Goal: Transaction & Acquisition: Subscribe to service/newsletter

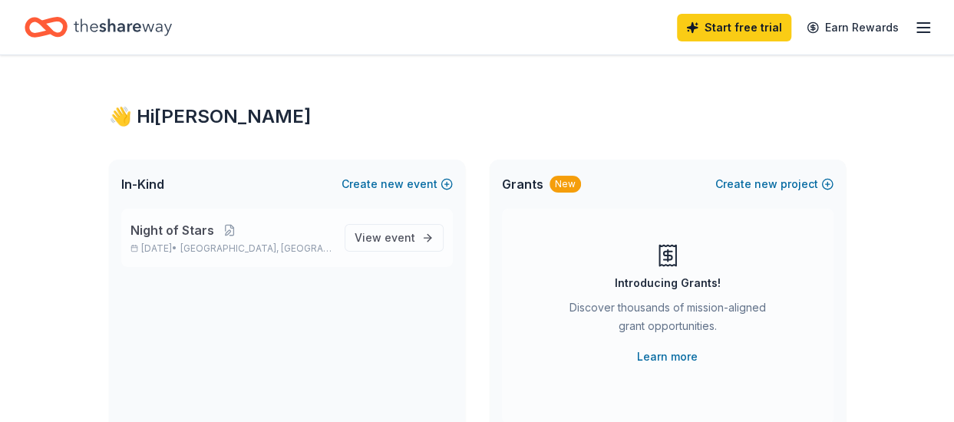
click at [207, 229] on span "Night of Stars" at bounding box center [172, 230] width 84 height 18
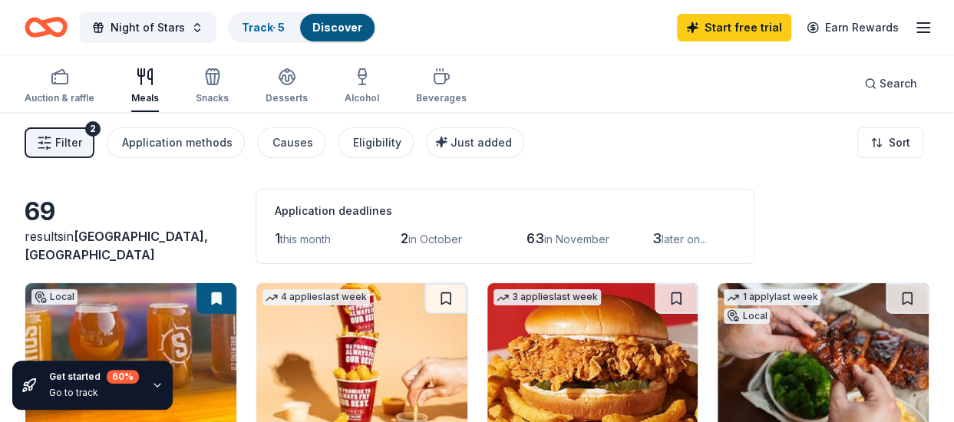
click at [157, 383] on icon "button" at bounding box center [157, 385] width 12 height 12
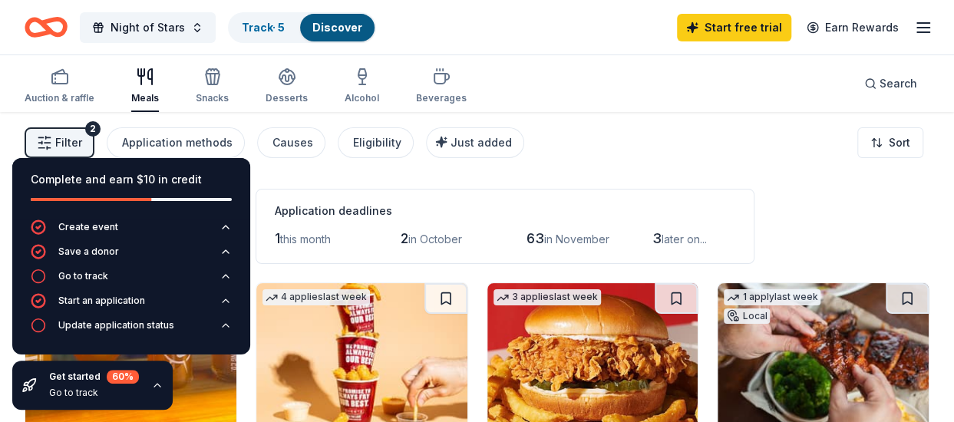
drag, startPoint x: 96, startPoint y: 302, endPoint x: 2, endPoint y: 249, distance: 107.8
click at [2, 249] on div "Complete and earn $10 in credit Create event Save a donor Go to track Start an …" at bounding box center [131, 284] width 262 height 276
click at [74, 275] on div "Go to track" at bounding box center [83, 276] width 50 height 12
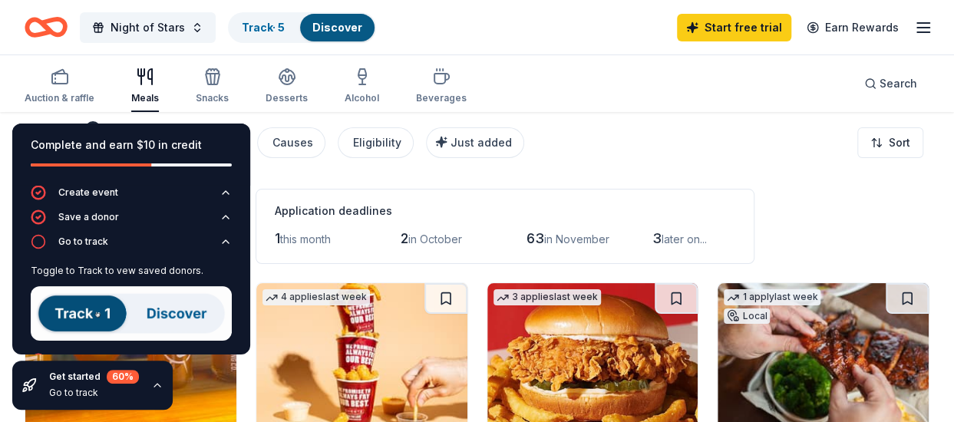
click at [72, 306] on img at bounding box center [131, 313] width 201 height 54
click at [149, 315] on img at bounding box center [131, 313] width 201 height 54
click at [161, 310] on img at bounding box center [131, 313] width 201 height 54
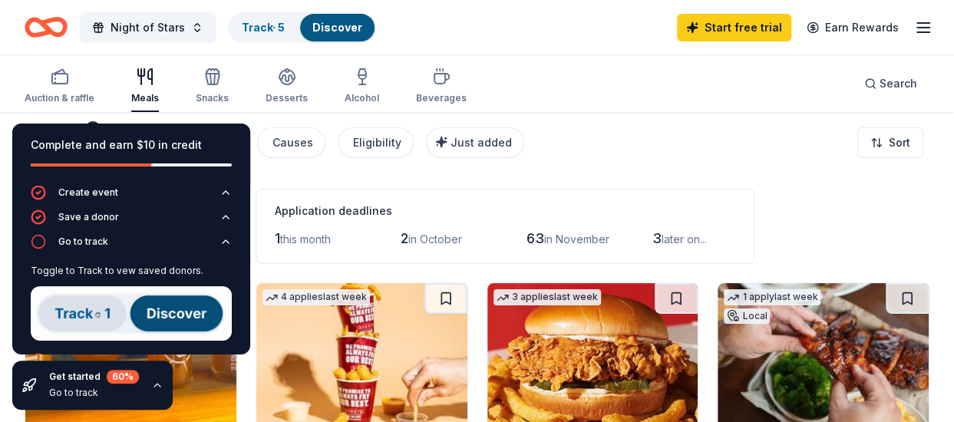
click at [569, 169] on div "Filter 2 Application methods Causes Eligibility Just added Sort" at bounding box center [477, 142] width 954 height 61
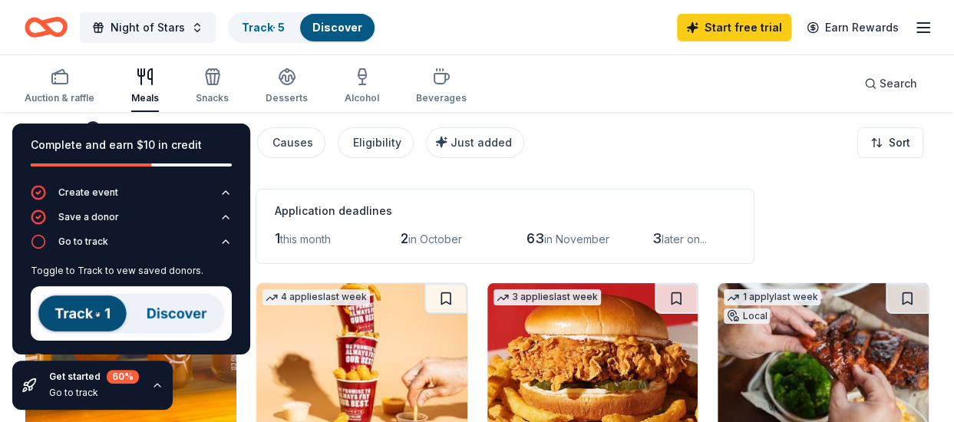
click at [552, 117] on div "Filter 2 Application methods Causes Eligibility Just added Sort" at bounding box center [477, 142] width 954 height 61
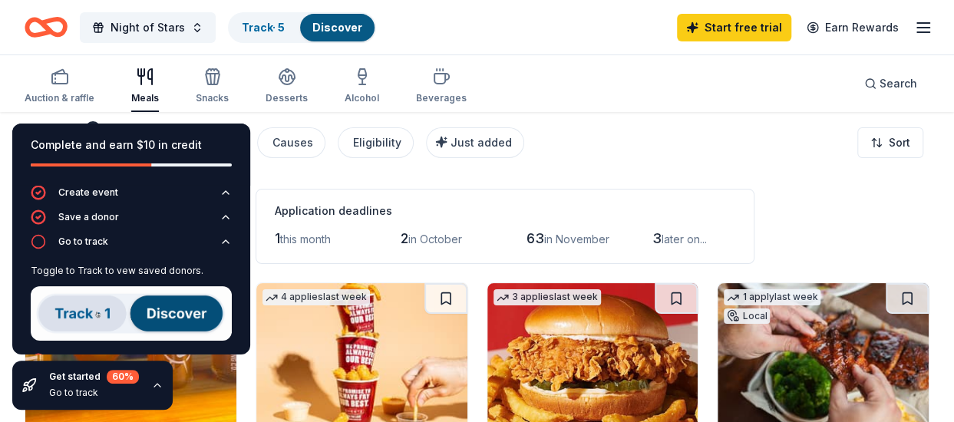
click at [552, 117] on div "Filter 2 Application methods Causes Eligibility Just added Sort" at bounding box center [477, 142] width 954 height 61
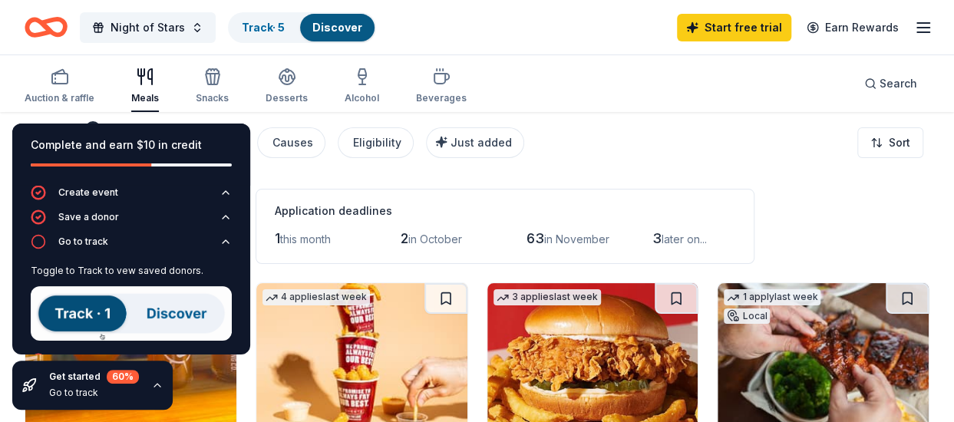
click at [155, 384] on icon "button" at bounding box center [157, 385] width 6 height 3
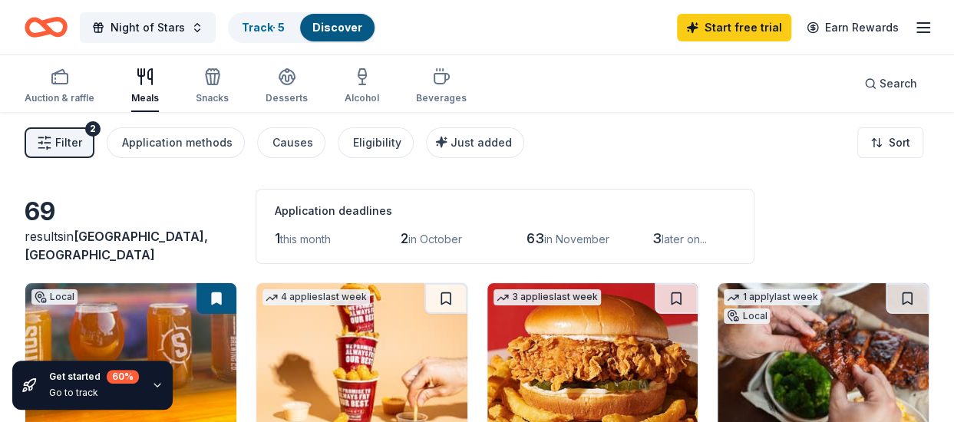
click at [25, 381] on icon at bounding box center [28, 384] width 15 height 15
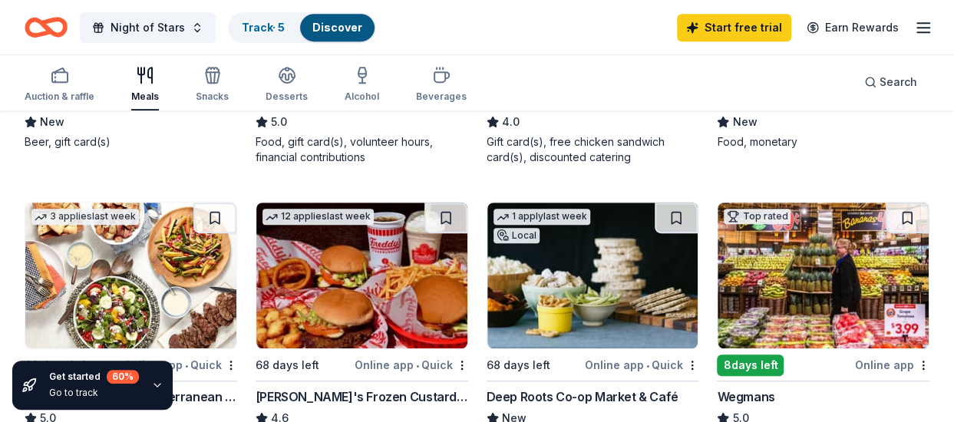
scroll to position [374, 0]
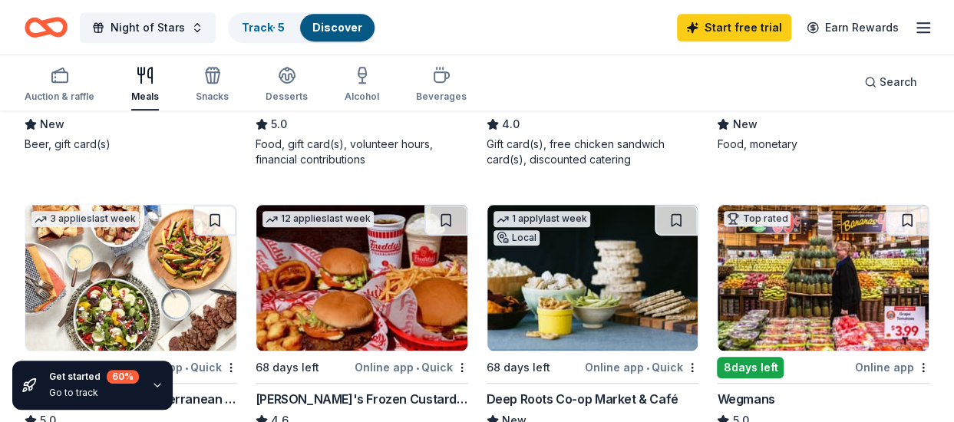
click at [776, 310] on img at bounding box center [822, 278] width 211 height 146
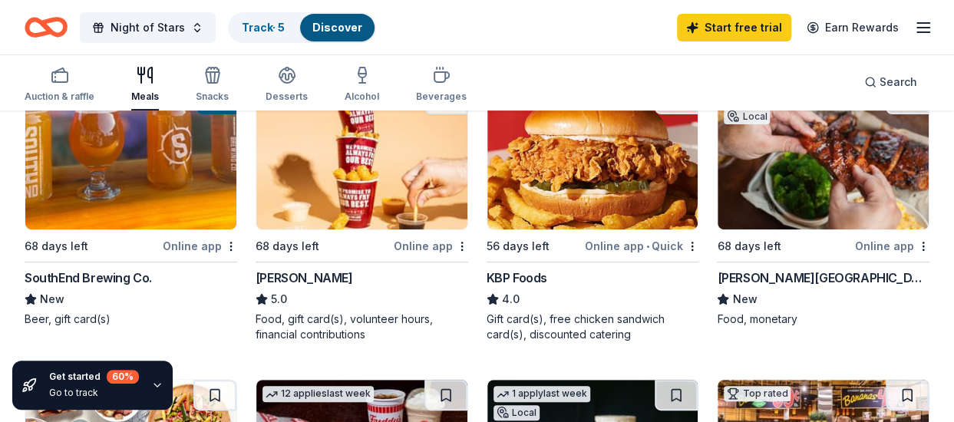
scroll to position [198, 0]
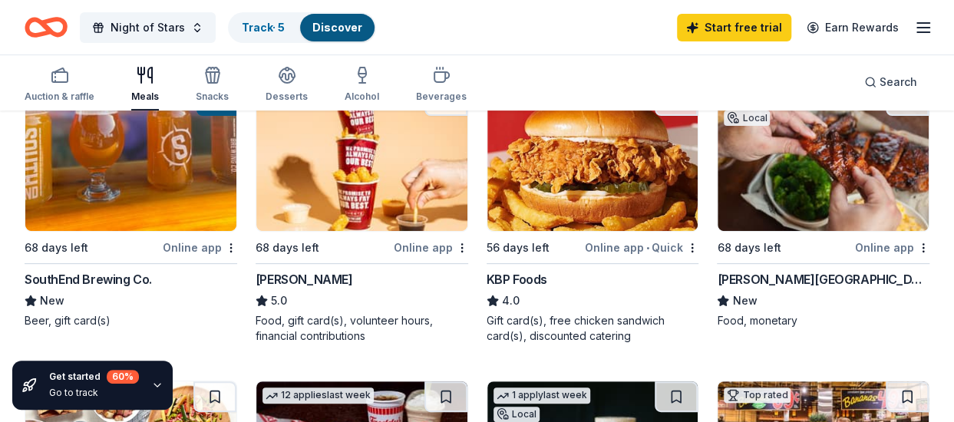
click at [424, 246] on div "Online app" at bounding box center [431, 247] width 74 height 19
click at [595, 177] on img at bounding box center [592, 158] width 211 height 146
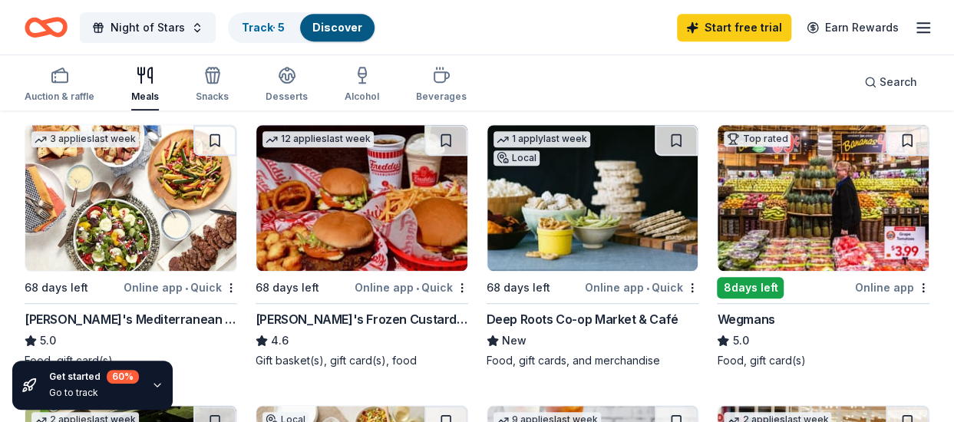
scroll to position [456, 0]
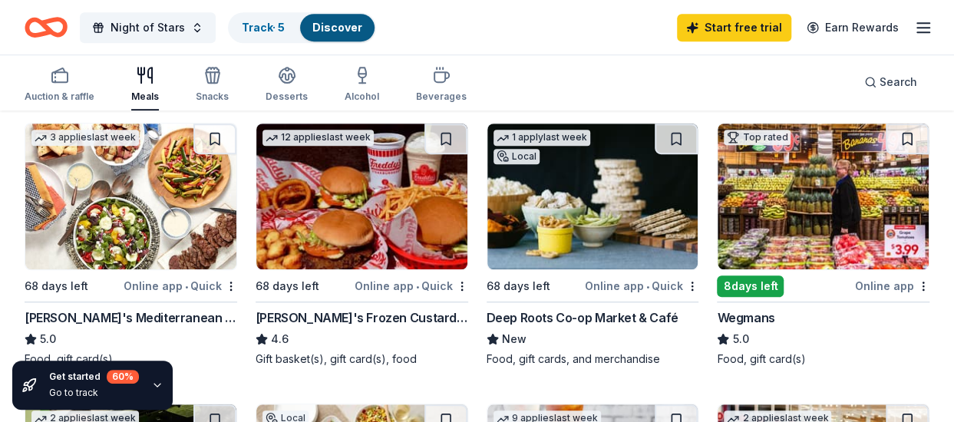
click at [388, 212] on img at bounding box center [361, 197] width 211 height 146
click at [612, 232] on img at bounding box center [592, 197] width 211 height 146
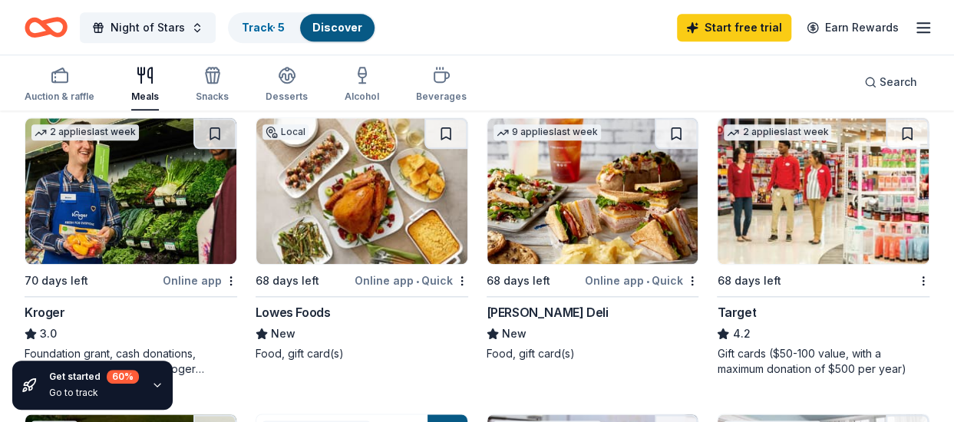
scroll to position [743, 0]
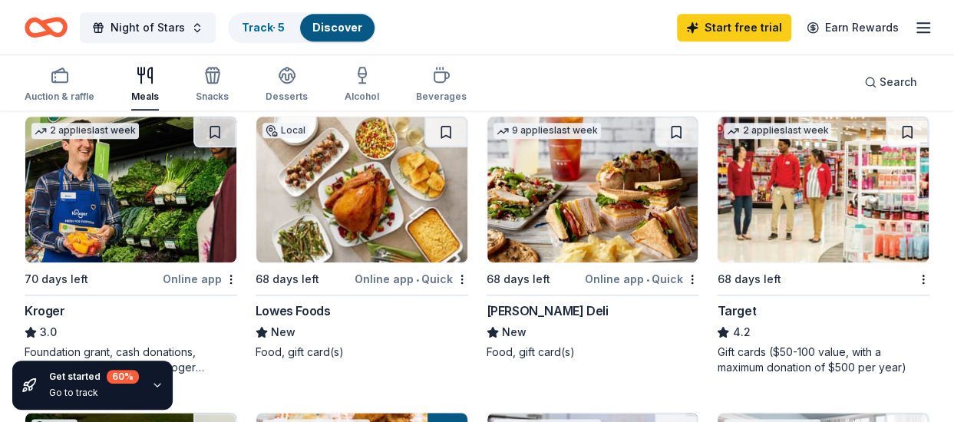
click at [152, 165] on img at bounding box center [130, 190] width 211 height 146
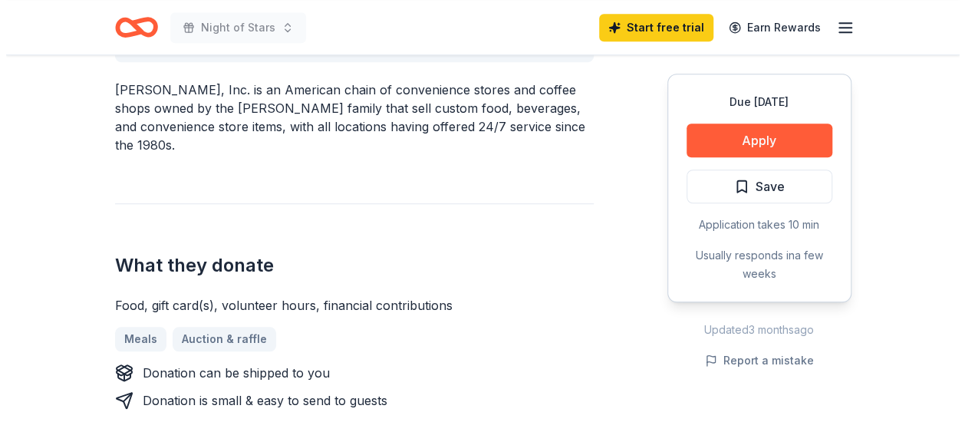
scroll to position [491, 0]
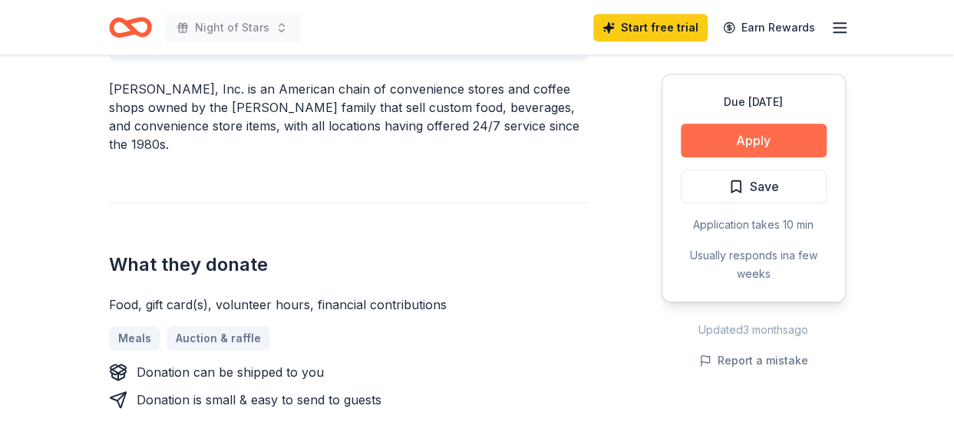
click at [763, 133] on button "Apply" at bounding box center [754, 141] width 146 height 34
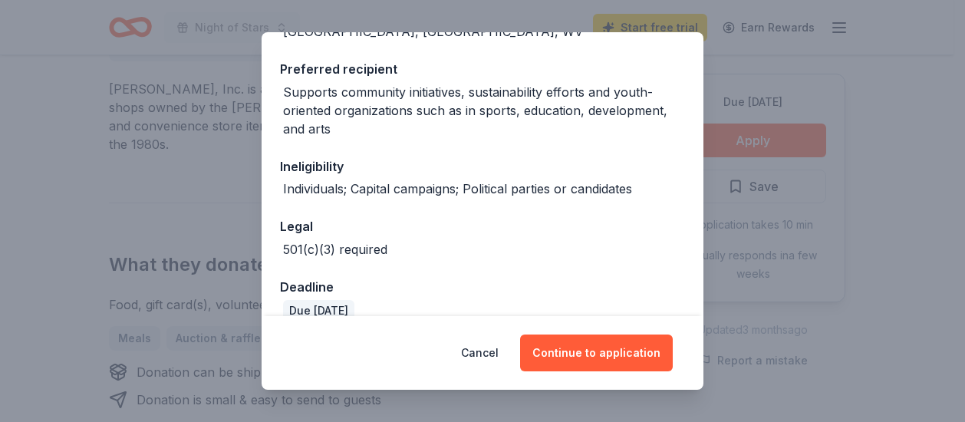
scroll to position [236, 0]
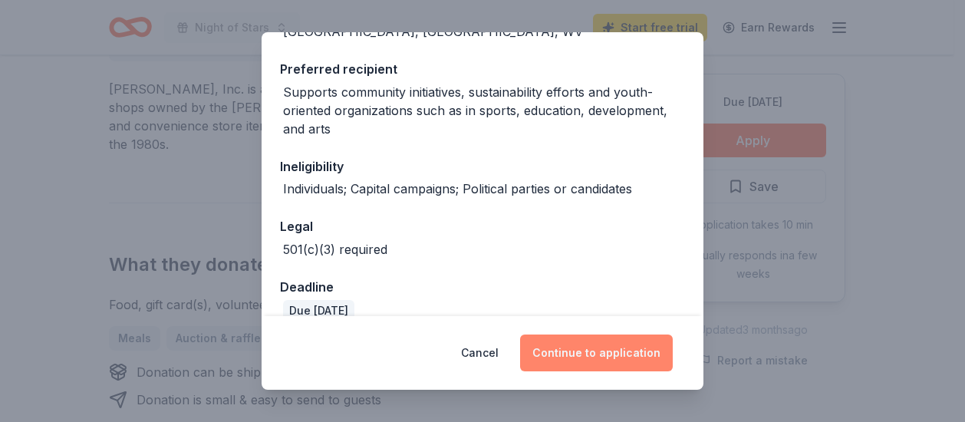
click at [582, 357] on button "Continue to application" at bounding box center [596, 353] width 153 height 37
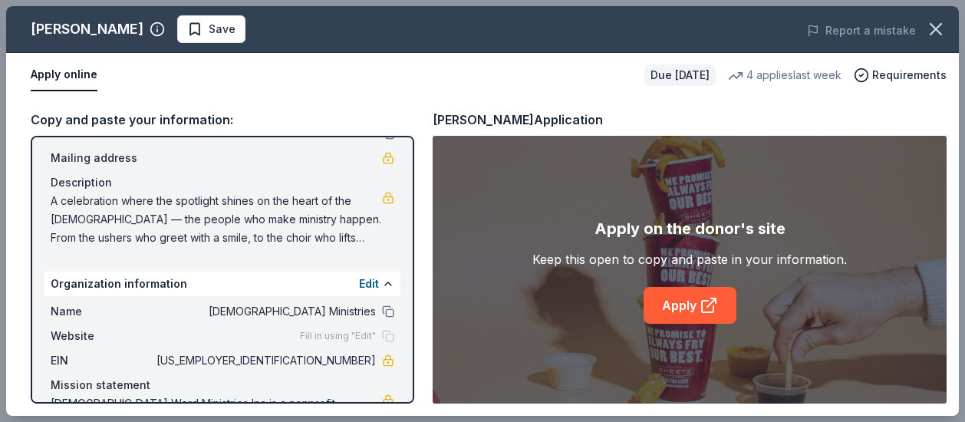
scroll to position [106, 0]
click at [359, 280] on button "Edit" at bounding box center [369, 283] width 20 height 18
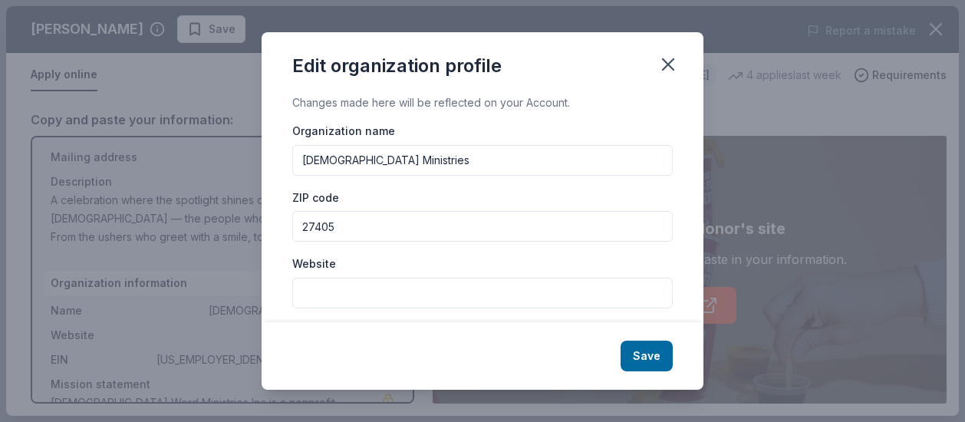
click at [371, 288] on input "Website" at bounding box center [482, 293] width 381 height 31
type input "[DOMAIN_NAME]"
click at [644, 357] on button "Save" at bounding box center [647, 356] width 52 height 31
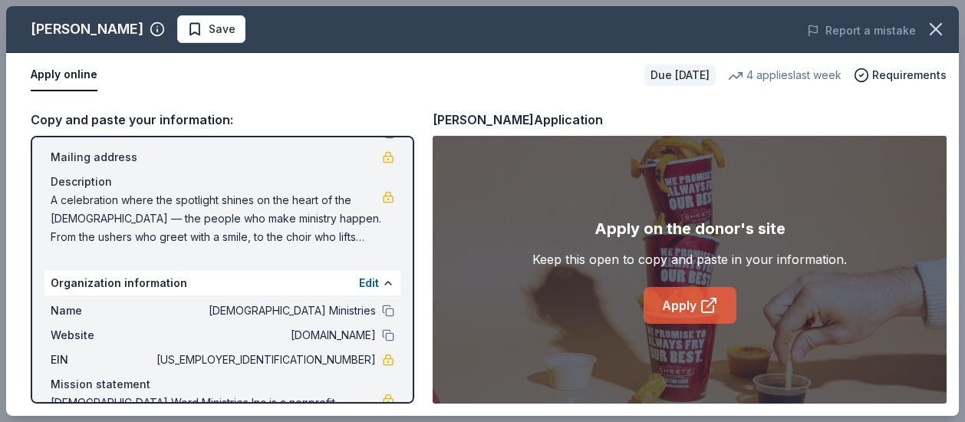
click at [667, 306] on link "Apply" at bounding box center [690, 305] width 93 height 37
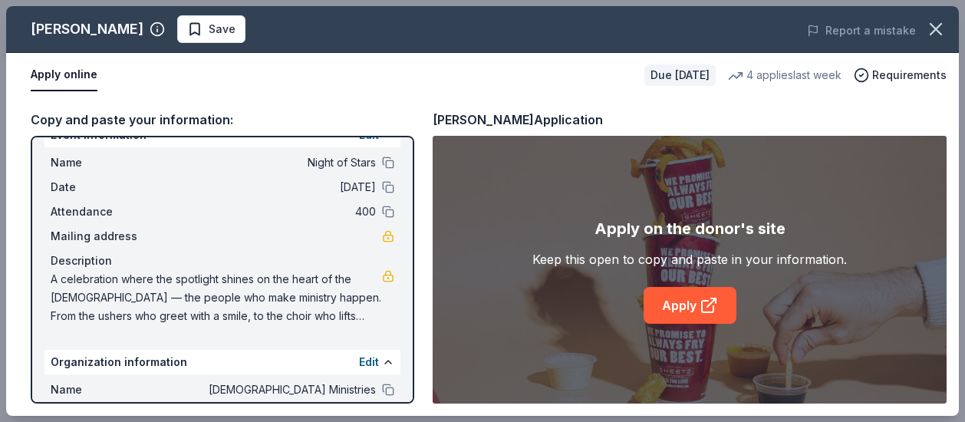
scroll to position [0, 0]
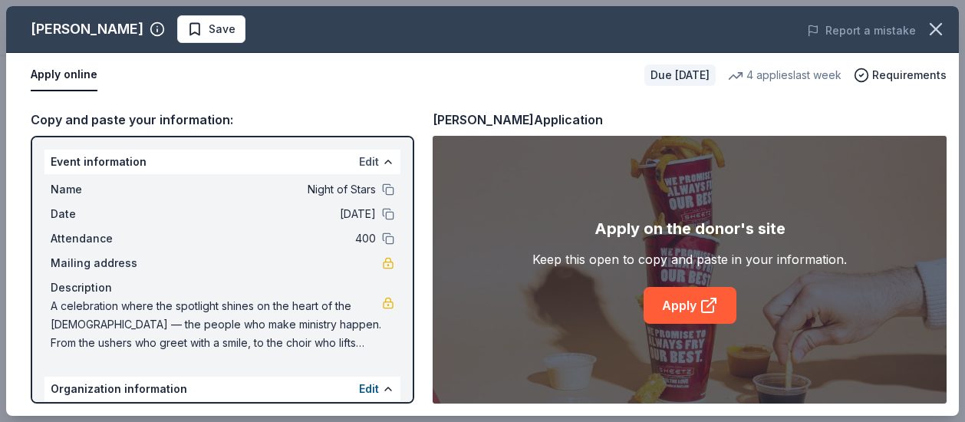
click at [360, 163] on button "Edit" at bounding box center [369, 162] width 20 height 18
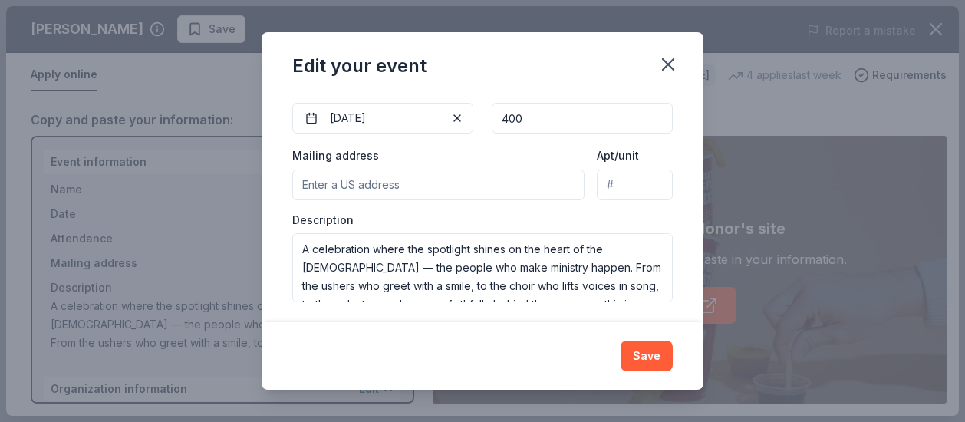
scroll to position [206, 0]
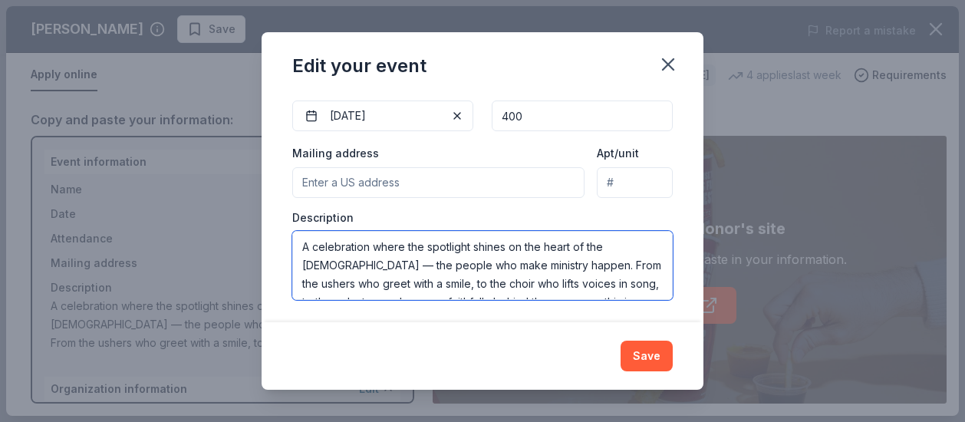
click at [359, 259] on textarea "A celebration where the spotlight shines on the heart of the church — the peopl…" at bounding box center [482, 265] width 381 height 69
click at [517, 261] on textarea "A celebration where the spotlight shines on the heart of the volunteers - the p…" at bounding box center [482, 265] width 381 height 69
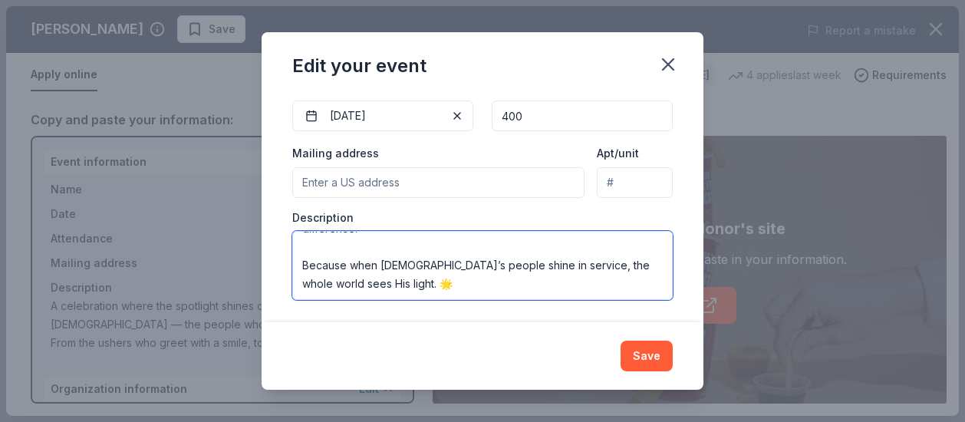
scroll to position [206, 0]
drag, startPoint x: 302, startPoint y: 239, endPoint x: 629, endPoint y: 396, distance: 362.4
click at [629, 396] on div "Edit your event Changes made here will update the Event too. Update donors you'…" at bounding box center [482, 211] width 965 height 422
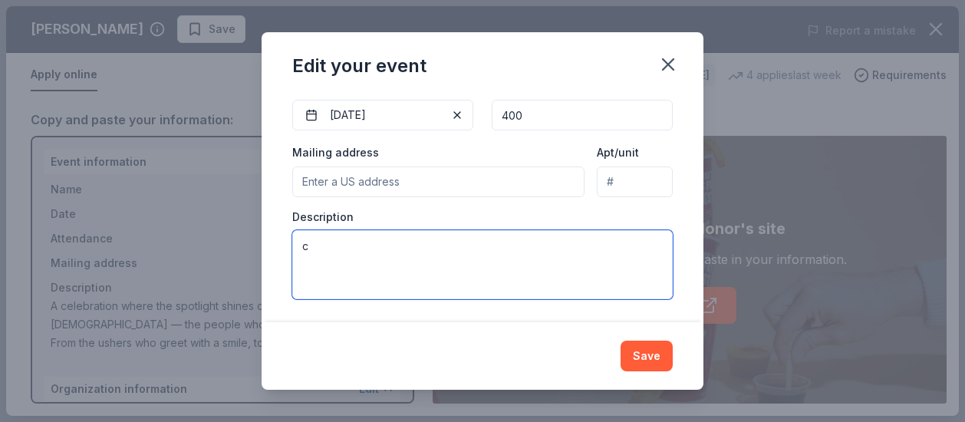
scroll to position [0, 0]
type textarea "c"
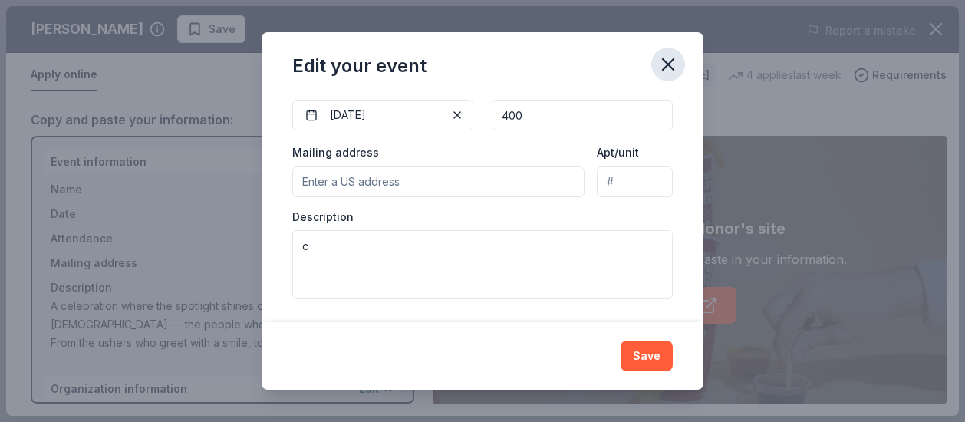
click at [666, 79] on button "button" at bounding box center [668, 65] width 34 height 34
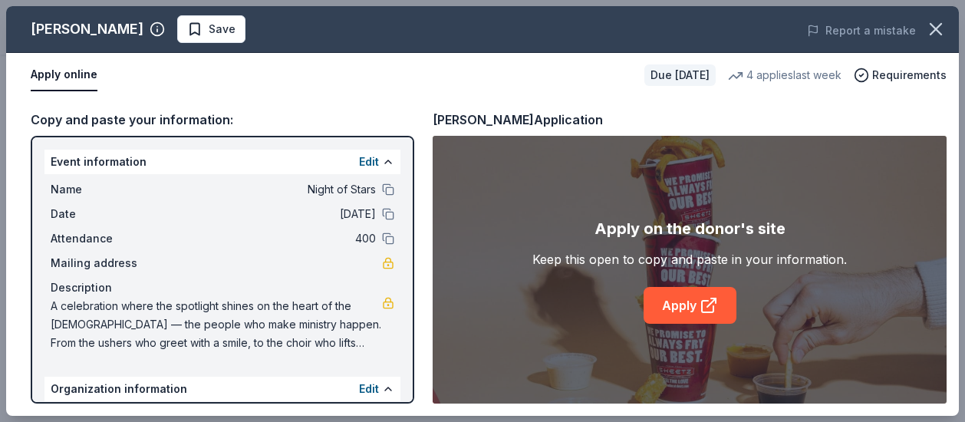
drag, startPoint x: 52, startPoint y: 303, endPoint x: 144, endPoint y: 327, distance: 95.1
click at [144, 327] on span "A celebration where the spotlight shines on the heart of the church — the peopl…" at bounding box center [216, 324] width 331 height 55
click at [359, 158] on button "Edit" at bounding box center [369, 162] width 20 height 18
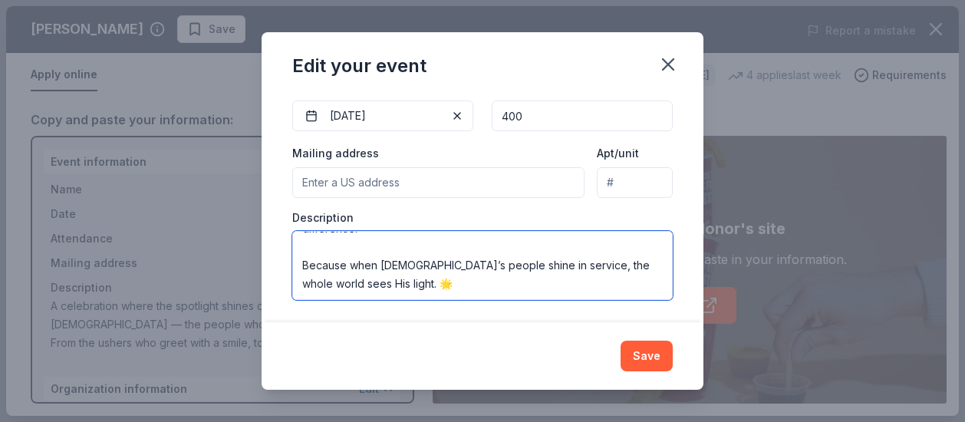
scroll to position [206, 0]
drag, startPoint x: 298, startPoint y: 242, endPoint x: 543, endPoint y: 338, distance: 263.3
click at [543, 338] on div "Edit your event Changes made here will update the Event too. Update donors you'…" at bounding box center [483, 211] width 442 height 358
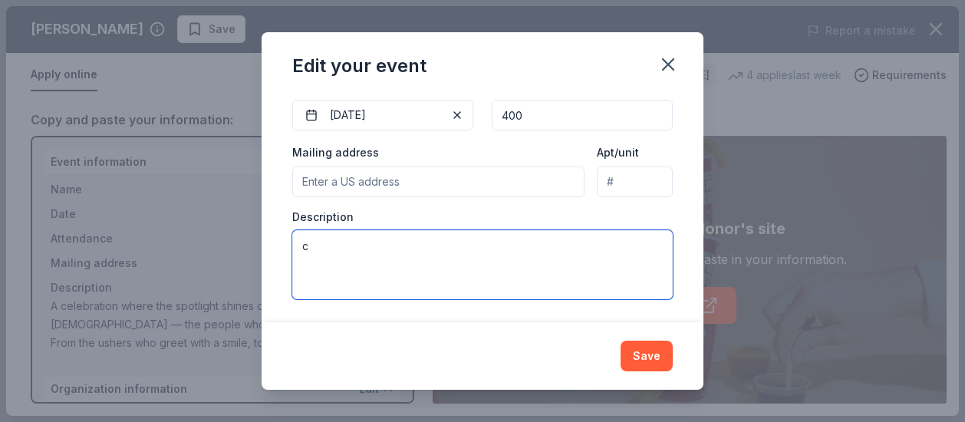
scroll to position [0, 0]
type textarea "c"
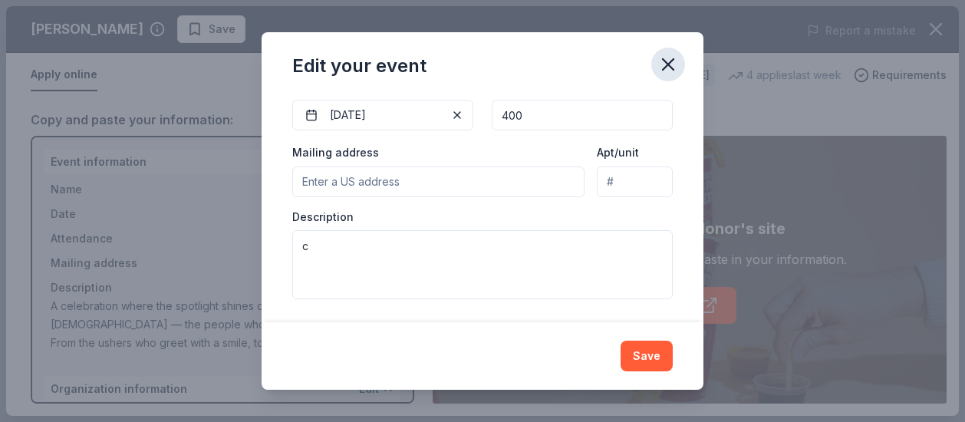
click at [670, 71] on icon "button" at bounding box center [668, 64] width 21 height 21
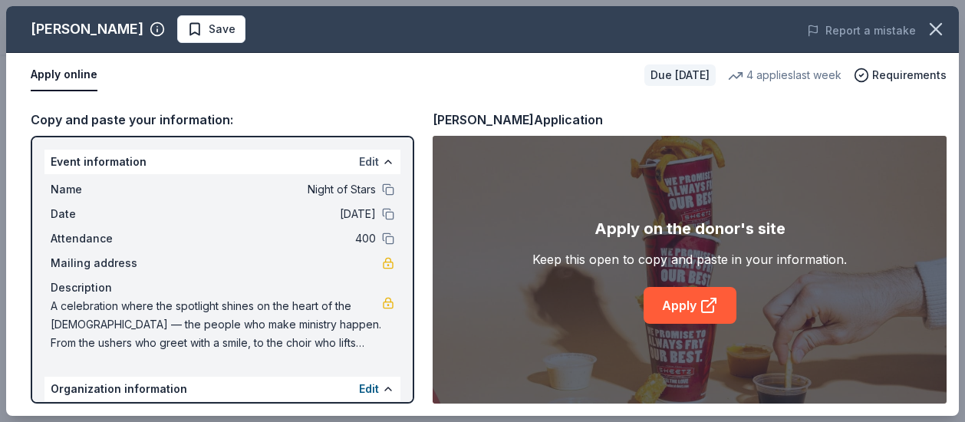
click at [359, 162] on button "Edit" at bounding box center [369, 162] width 20 height 18
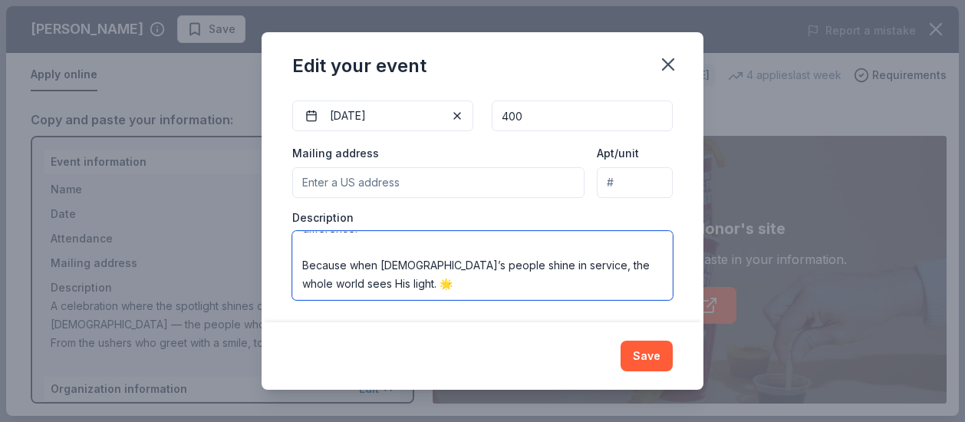
scroll to position [206, 0]
drag, startPoint x: 304, startPoint y: 246, endPoint x: 644, endPoint y: 330, distance: 350.2
click at [644, 330] on div "Edit your event Changes made here will update the Event too. Update donors you'…" at bounding box center [483, 211] width 442 height 358
type textarea "v"
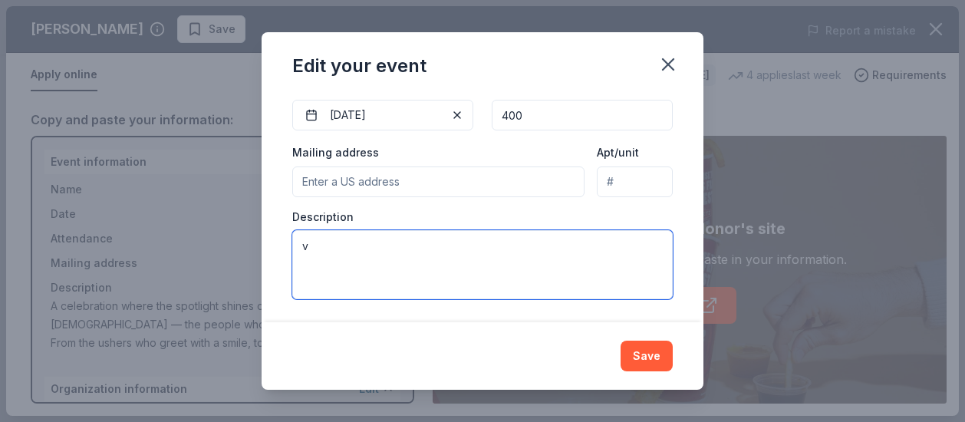
scroll to position [0, 0]
paste textarea "Night of Stars is a heartfelt celebration where the spotlight shines not on a s…"
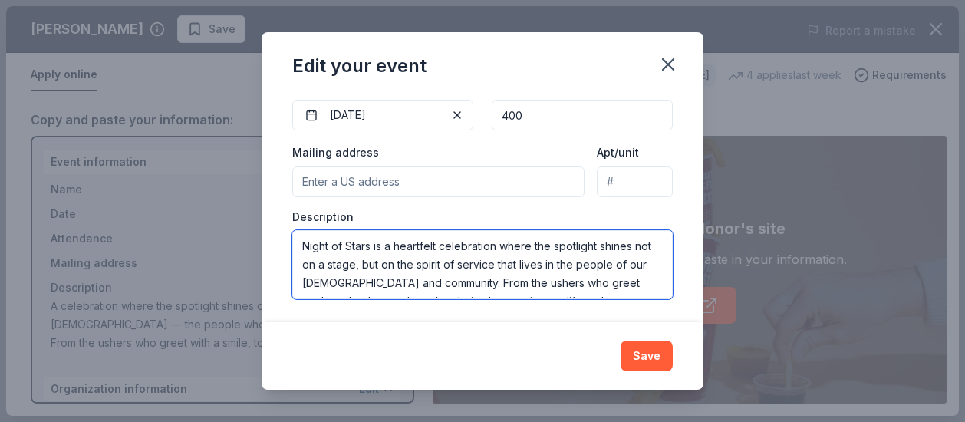
scroll to position [322, 0]
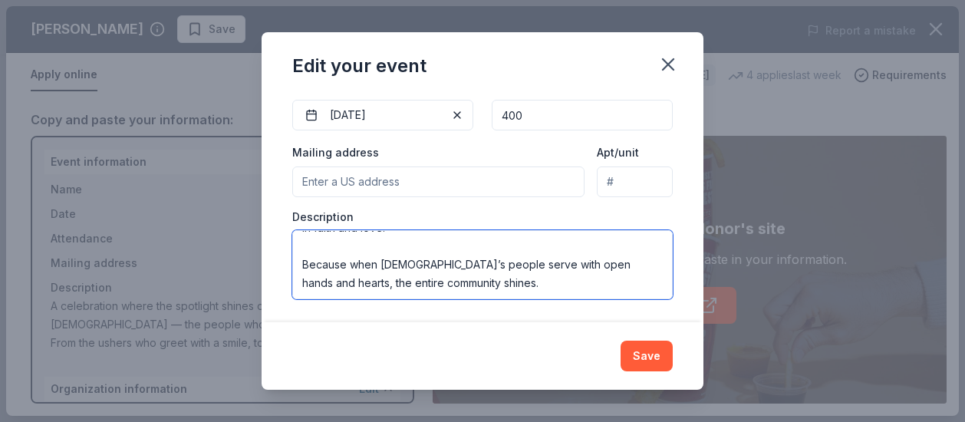
click at [341, 254] on textarea "Night of Stars is a heartfelt celebration where the spotlight shines not on a s…" at bounding box center [482, 264] width 381 height 69
type textarea "Night of Stars is a heartfelt celebration where the spotlight shines not on a s…"
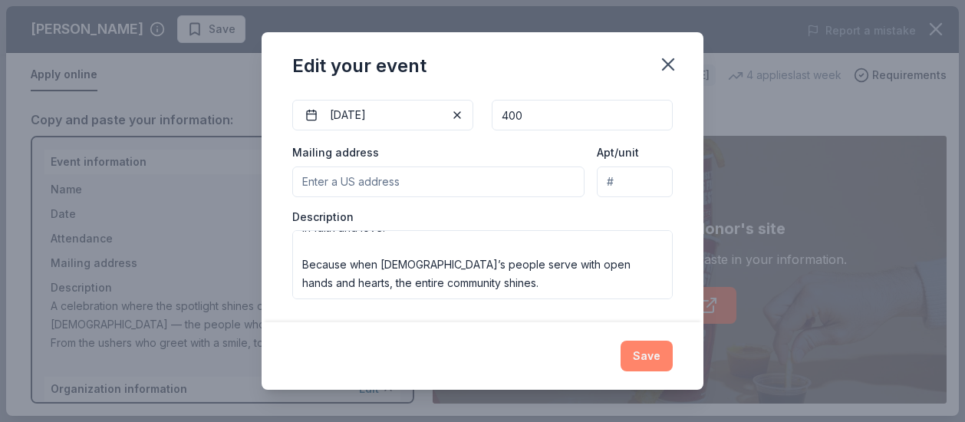
click at [643, 362] on button "Save" at bounding box center [647, 356] width 52 height 31
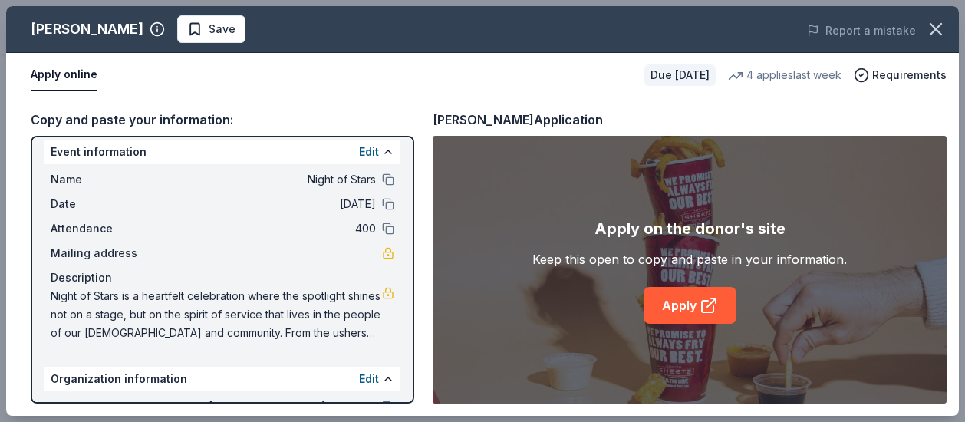
scroll to position [0, 0]
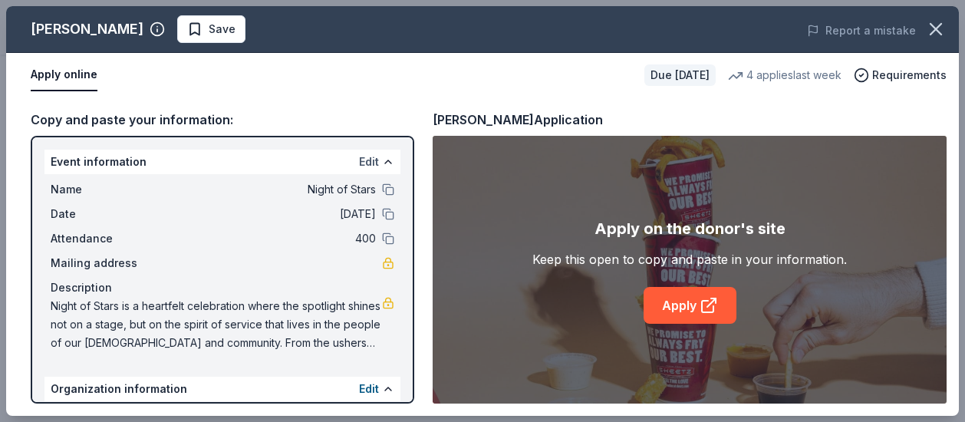
click at [359, 159] on button "Edit" at bounding box center [369, 162] width 20 height 18
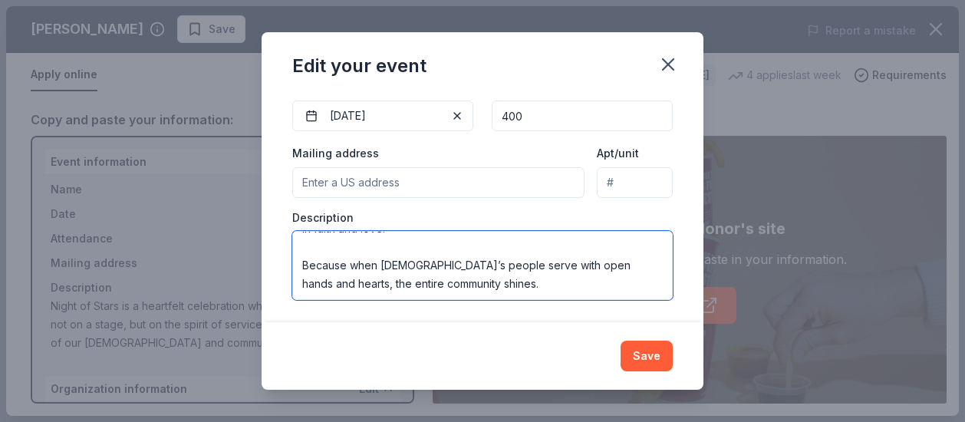
scroll to position [331, 0]
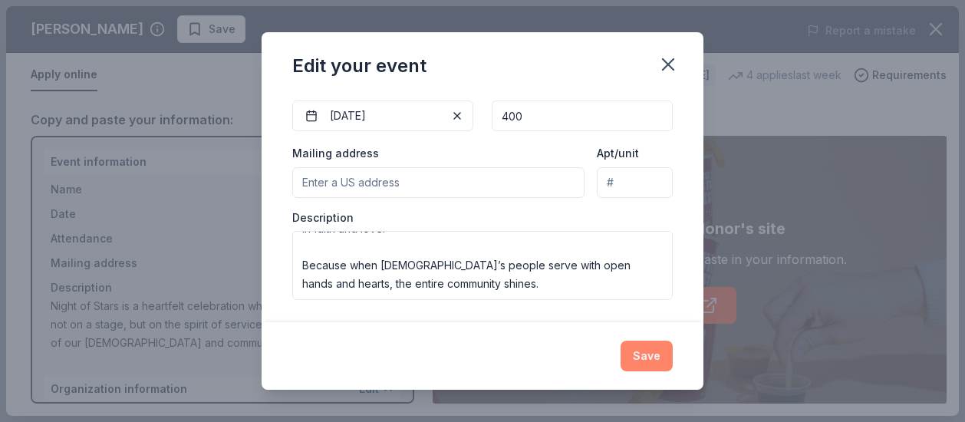
click at [648, 357] on button "Save" at bounding box center [647, 356] width 52 height 31
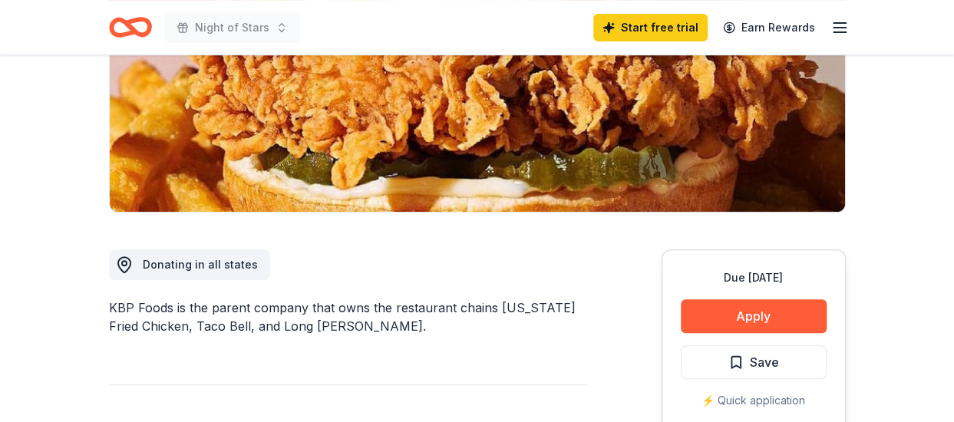
scroll to position [290, 0]
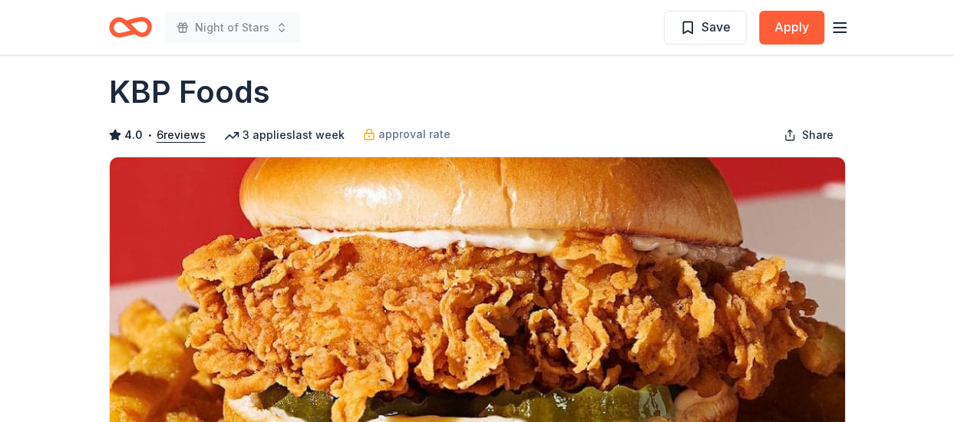
scroll to position [0, 0]
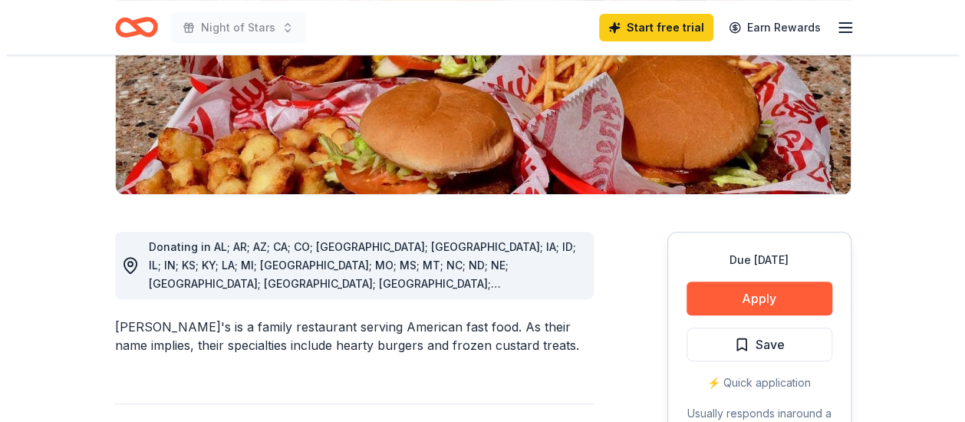
scroll to position [319, 0]
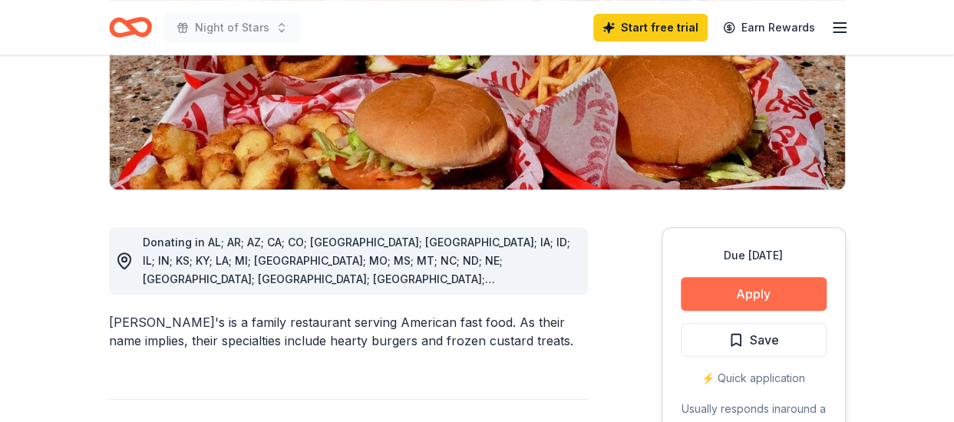
click at [720, 277] on button "Apply" at bounding box center [754, 294] width 146 height 34
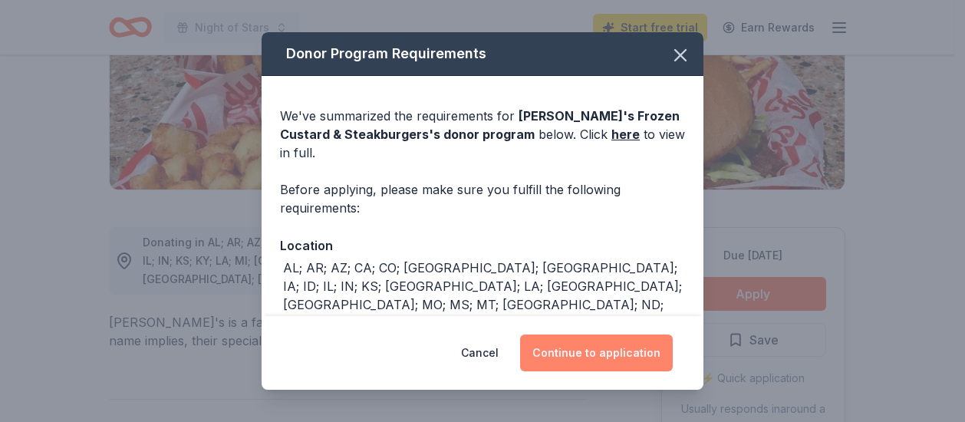
click at [592, 338] on button "Continue to application" at bounding box center [596, 353] width 153 height 37
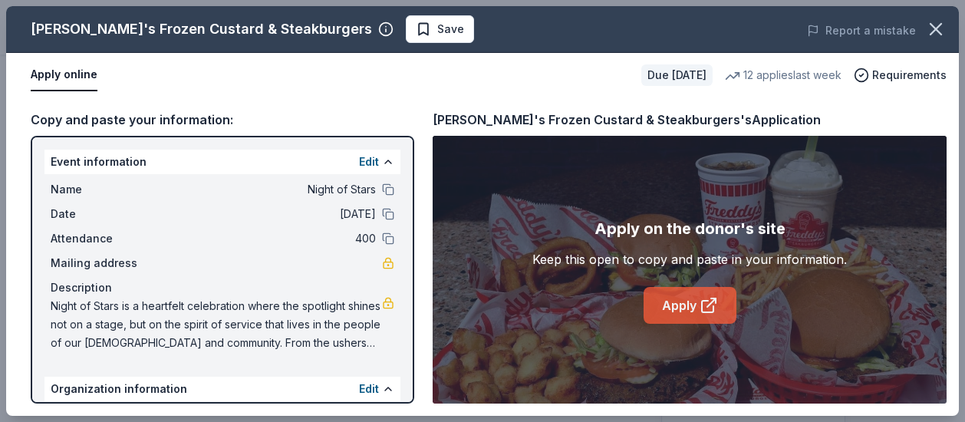
click at [685, 301] on link "Apply" at bounding box center [690, 305] width 93 height 37
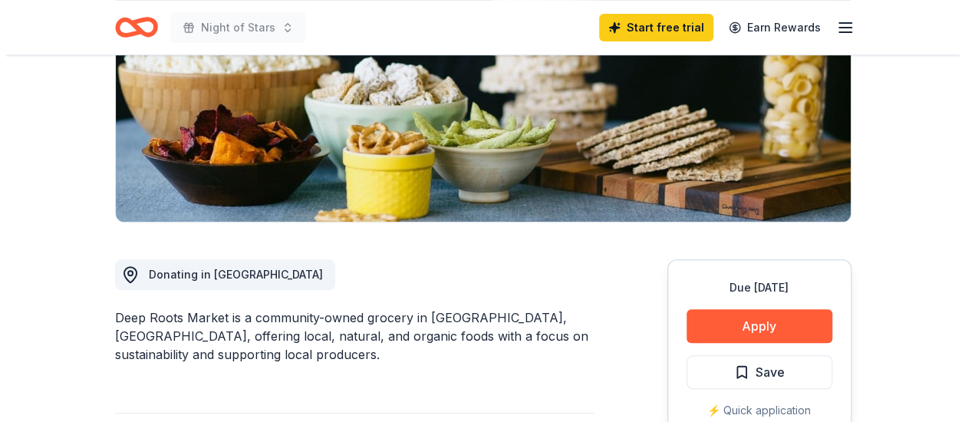
scroll to position [249, 0]
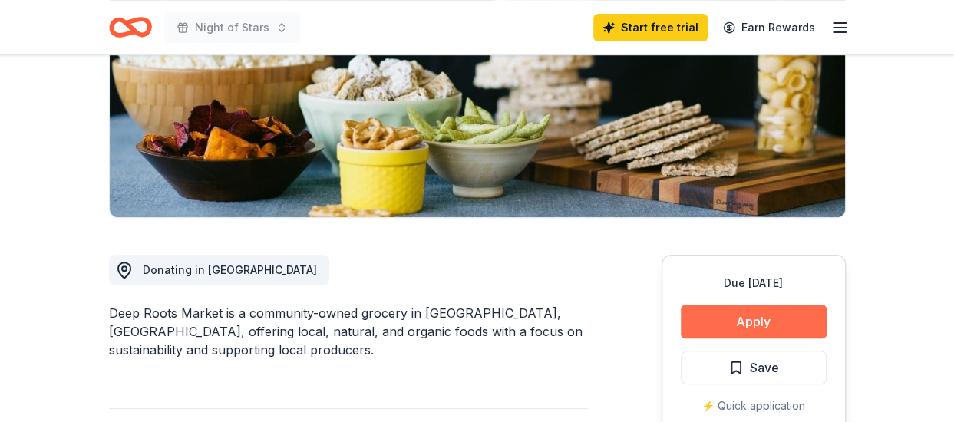
click at [724, 324] on button "Apply" at bounding box center [754, 322] width 146 height 34
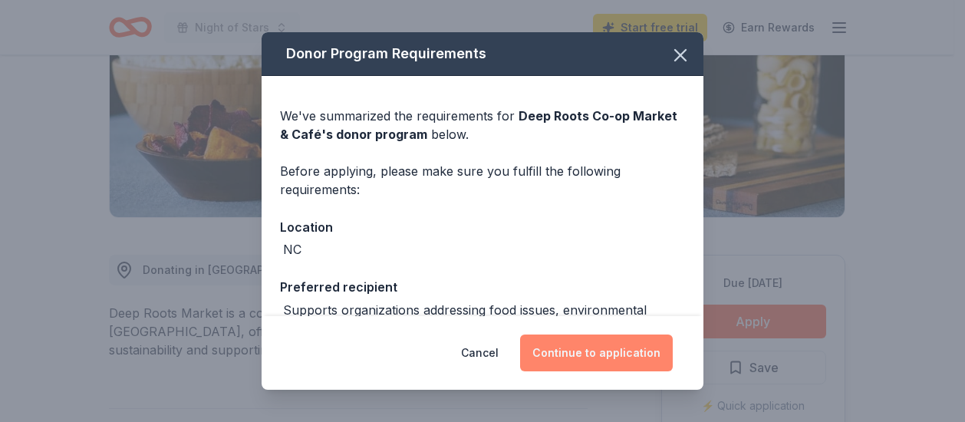
click at [615, 357] on button "Continue to application" at bounding box center [596, 353] width 153 height 37
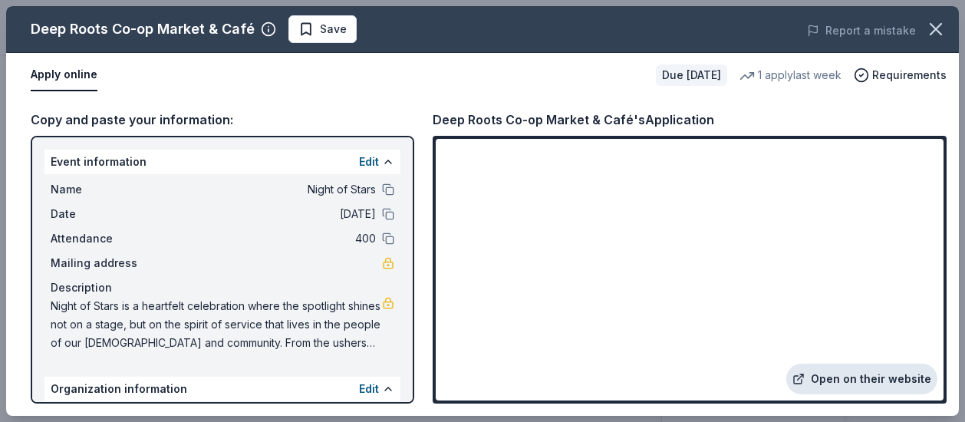
click at [858, 377] on link "Open on their website" at bounding box center [861, 379] width 151 height 31
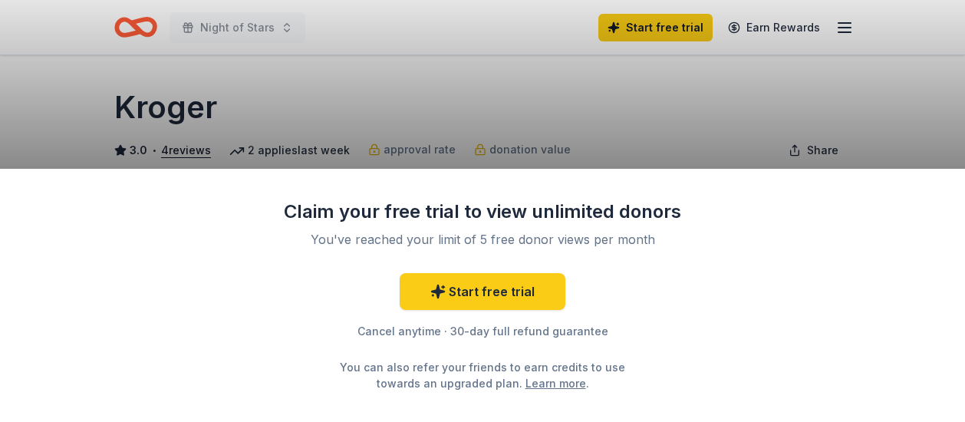
click at [396, 87] on div "Claim your free trial to view unlimited donors You've reached your limit of 5 f…" at bounding box center [482, 211] width 965 height 422
click at [723, 173] on div "Claim your free trial to view unlimited donors You've reached your limit of 5 f…" at bounding box center [482, 295] width 965 height 253
click at [707, 154] on div "Claim your free trial to view unlimited donors You've reached your limit of 5 f…" at bounding box center [482, 211] width 965 height 422
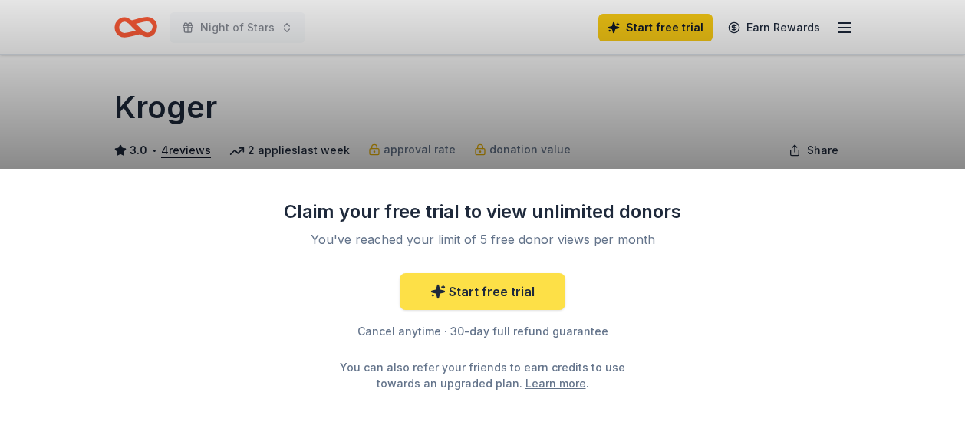
click at [501, 302] on link "Start free trial" at bounding box center [483, 291] width 166 height 37
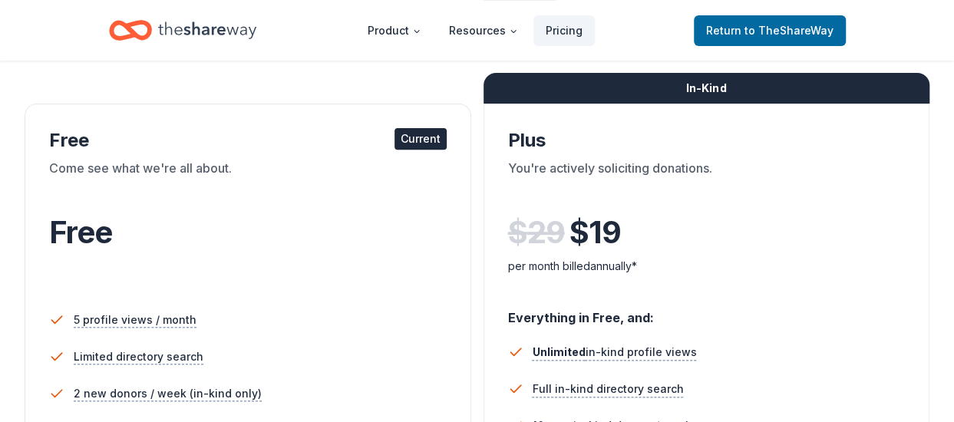
scroll to position [225, 0]
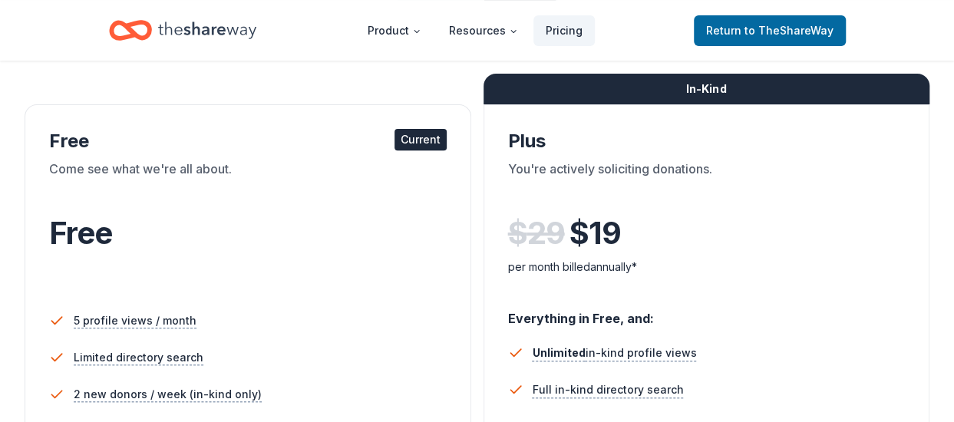
click at [405, 133] on div "Current" at bounding box center [420, 139] width 52 height 21
click at [204, 135] on div "Free Current" at bounding box center [247, 141] width 397 height 25
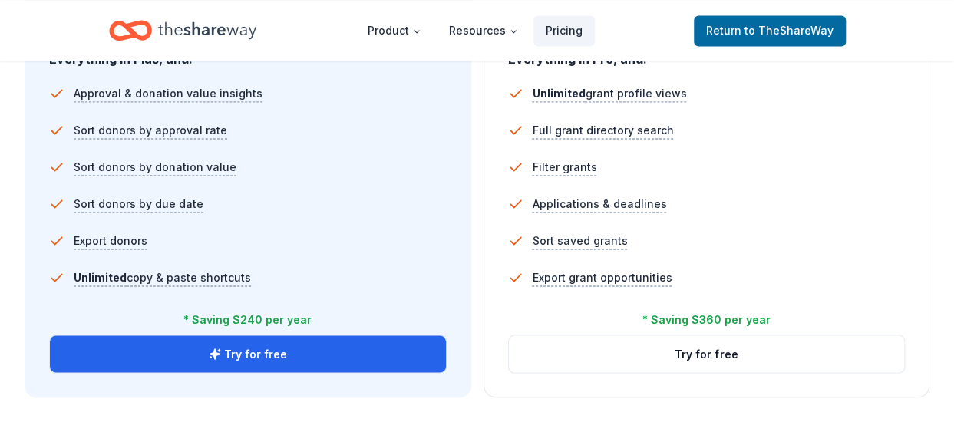
scroll to position [1084, 0]
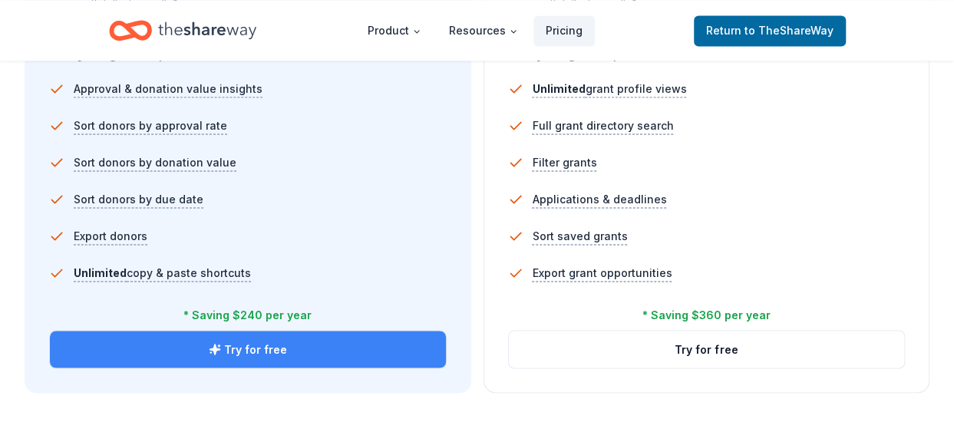
click at [288, 341] on button "Try for free" at bounding box center [248, 349] width 396 height 37
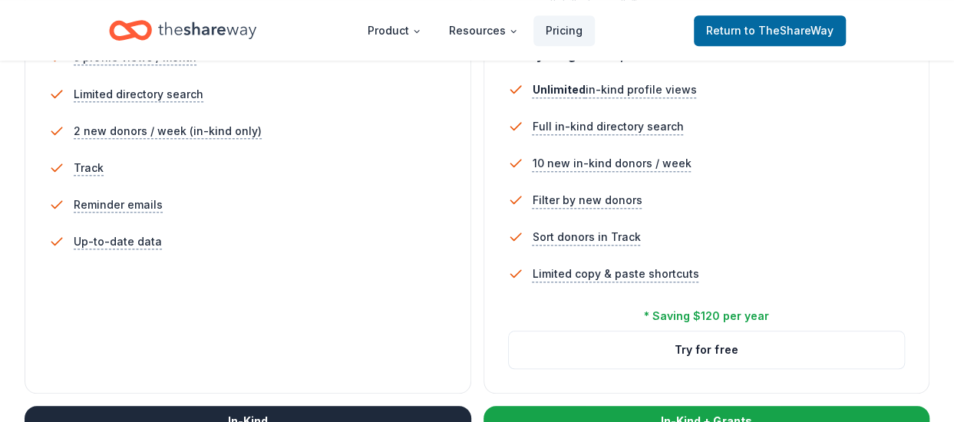
scroll to position [499, 0]
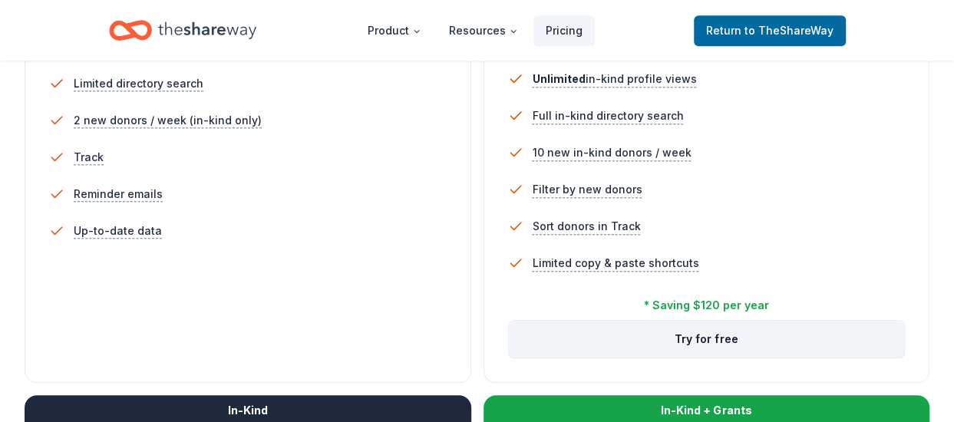
click at [727, 346] on button "Try for free" at bounding box center [707, 339] width 396 height 37
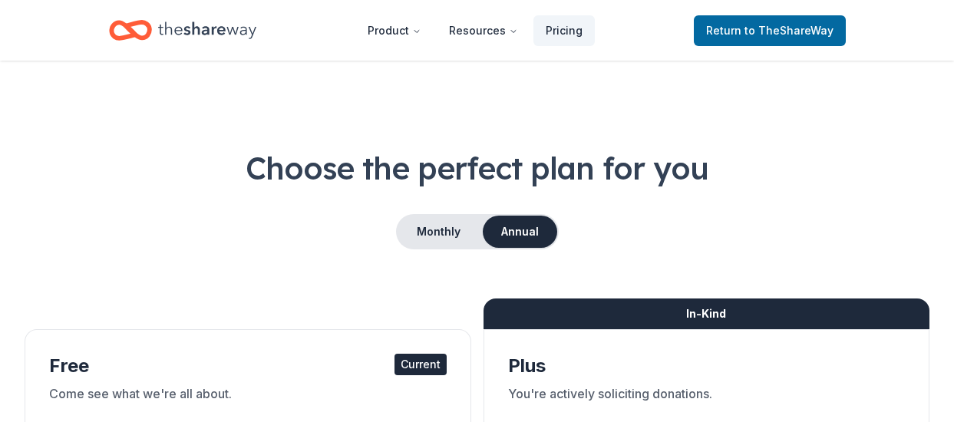
scroll to position [499, 0]
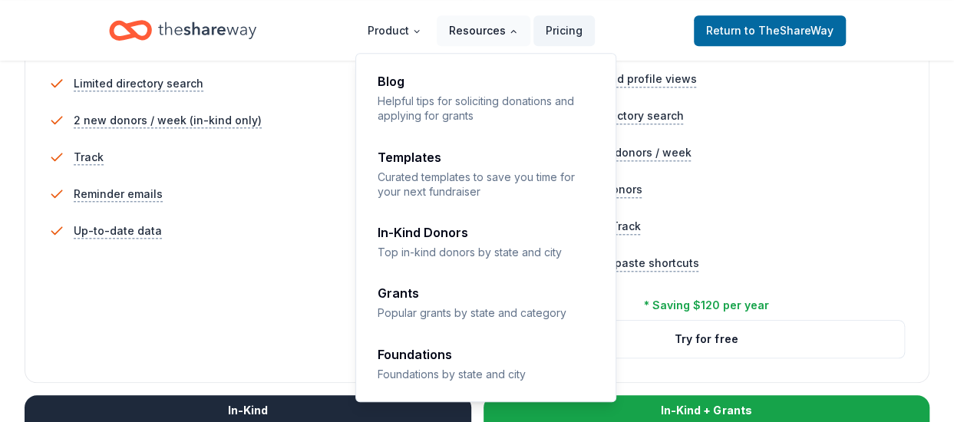
click at [483, 29] on button "Resources" at bounding box center [484, 30] width 94 height 31
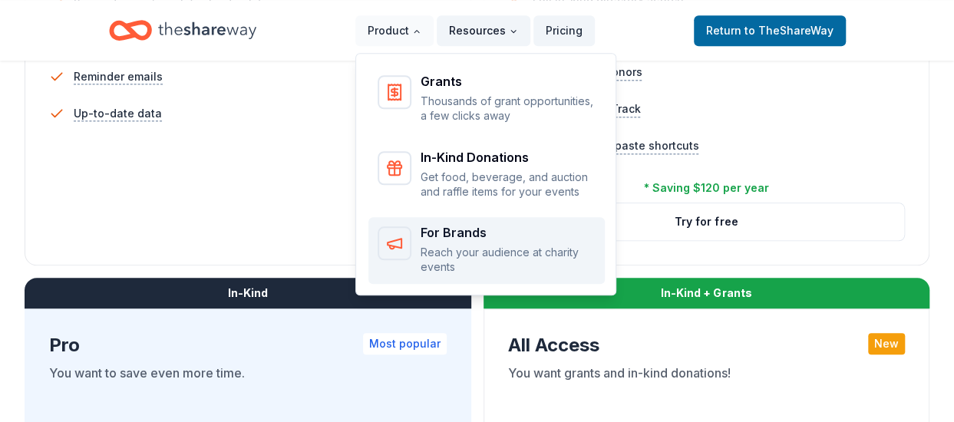
scroll to position [617, 0]
